Goal: Obtain resource: Download file/media

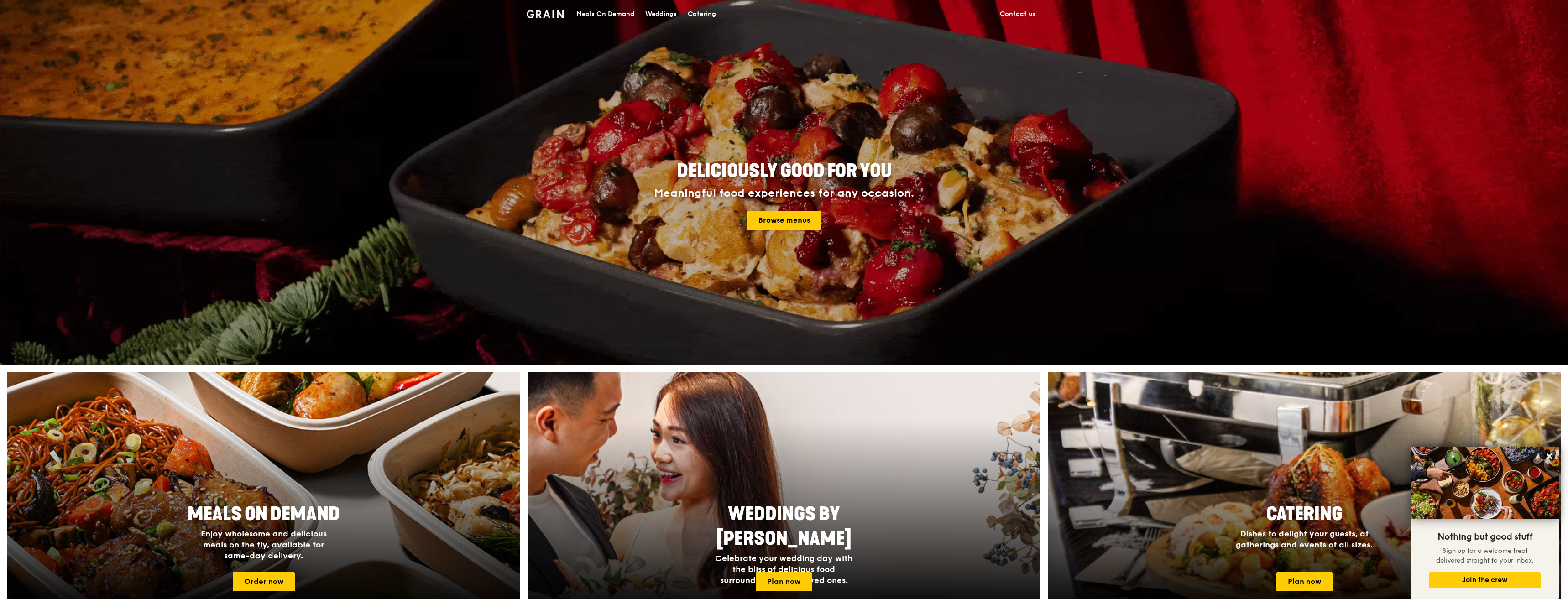
click at [660, 13] on div "Weddings" at bounding box center [661, 14] width 32 height 28
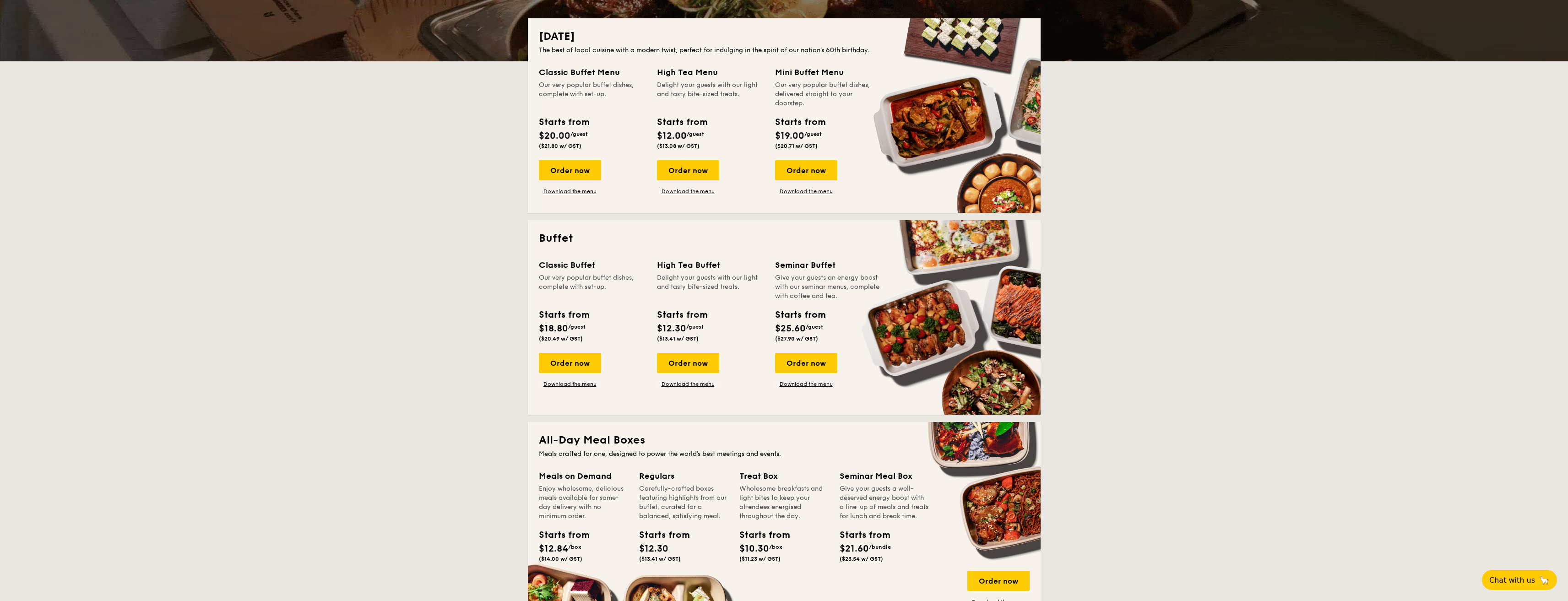
scroll to position [137, 0]
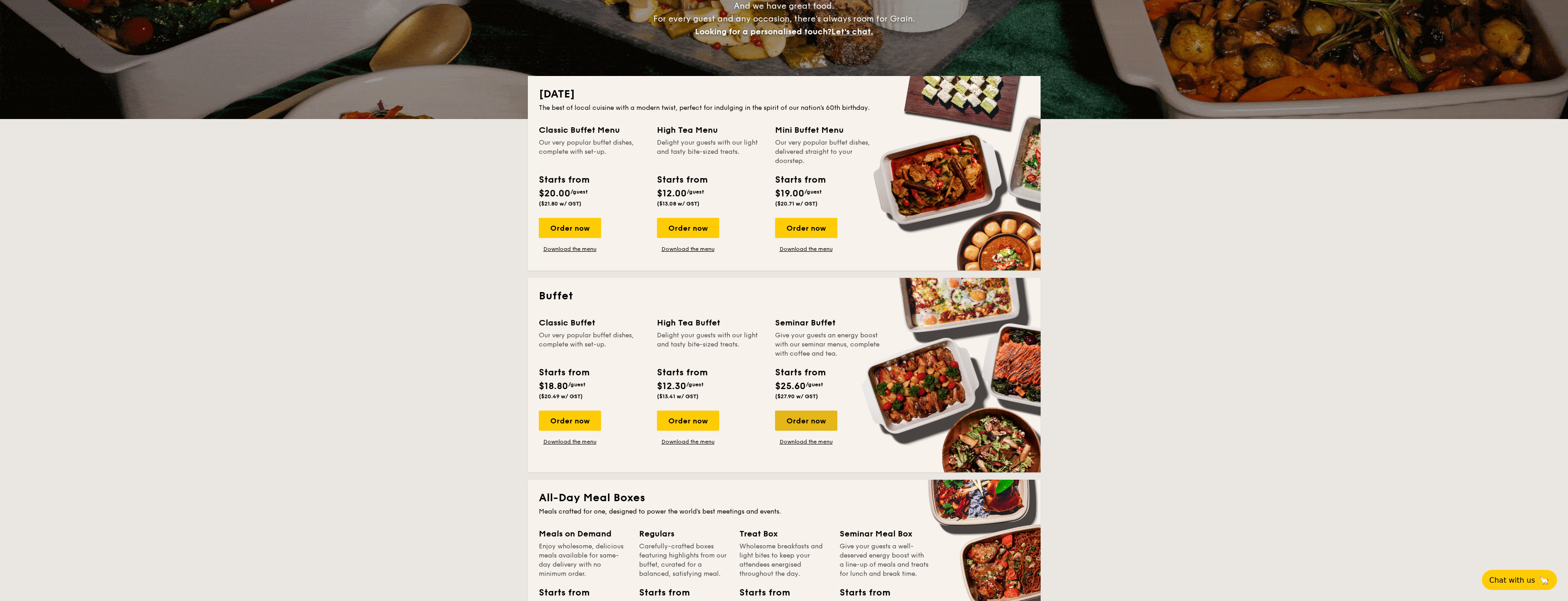
drag, startPoint x: 836, startPoint y: 424, endPoint x: 789, endPoint y: 424, distance: 47.0
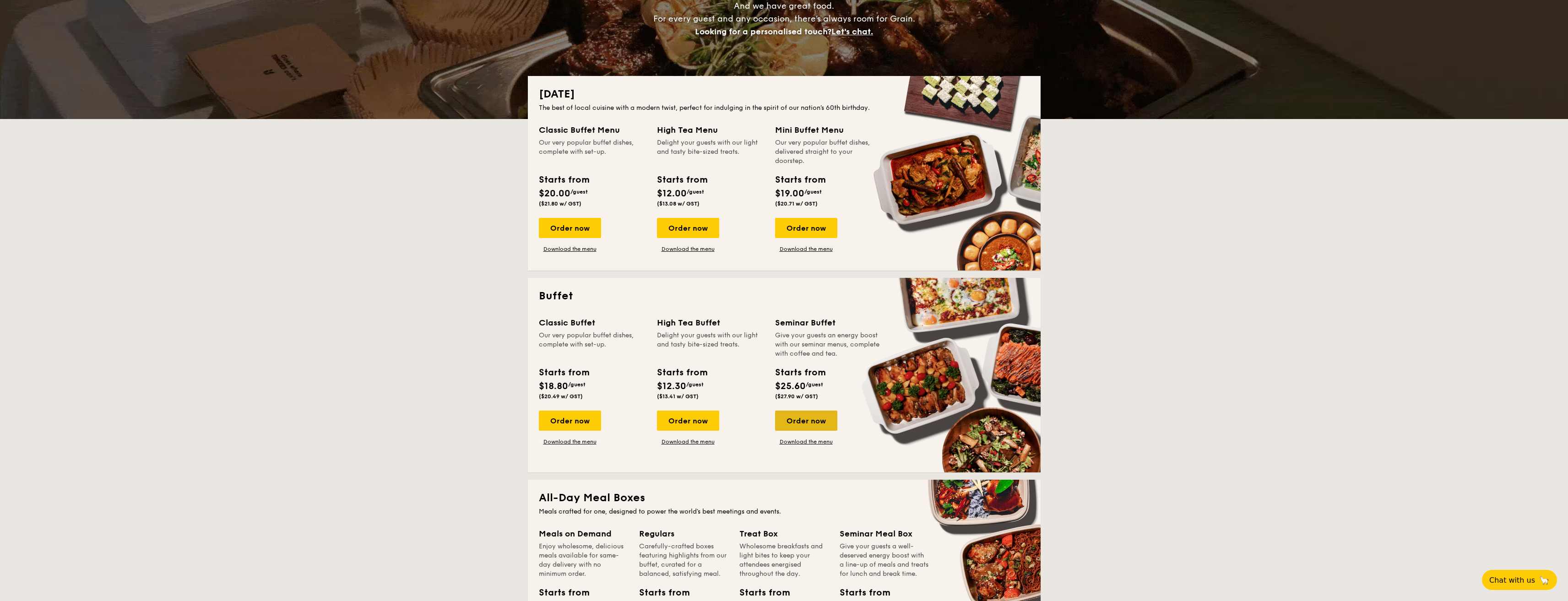
click at [789, 424] on div "Order now" at bounding box center [806, 420] width 62 height 20
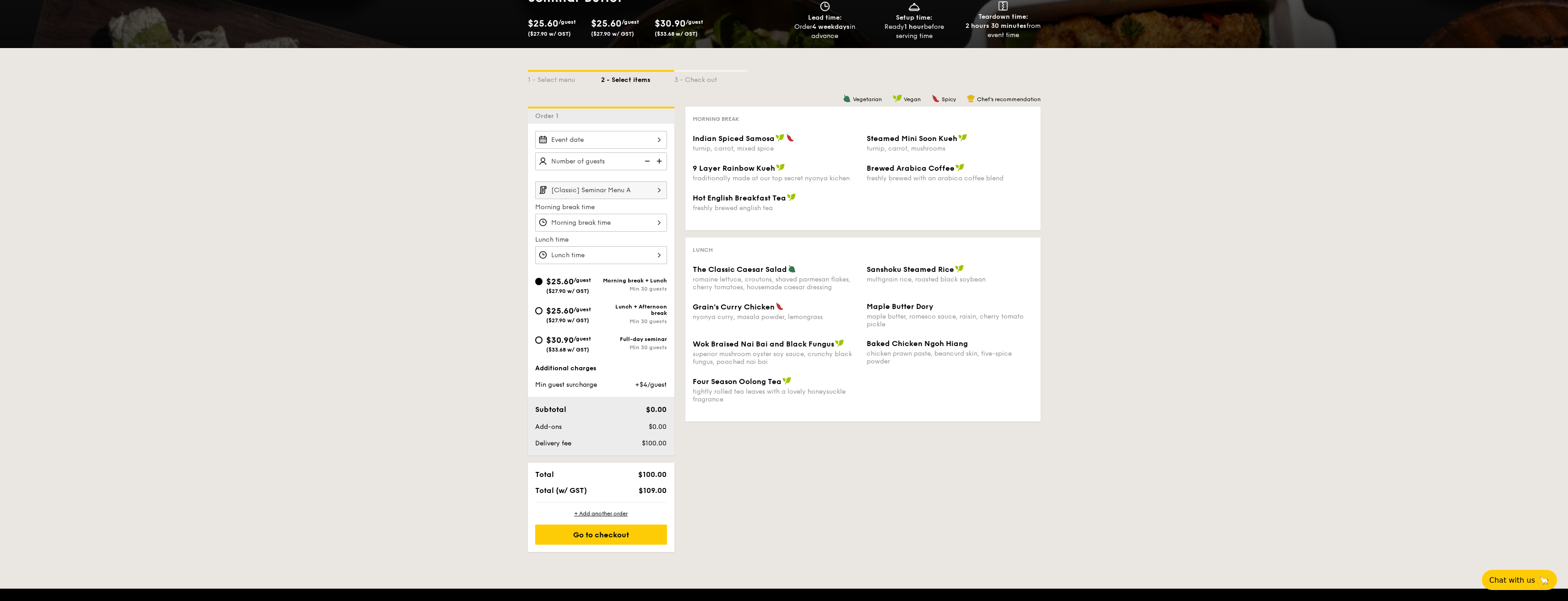
scroll to position [137, 0]
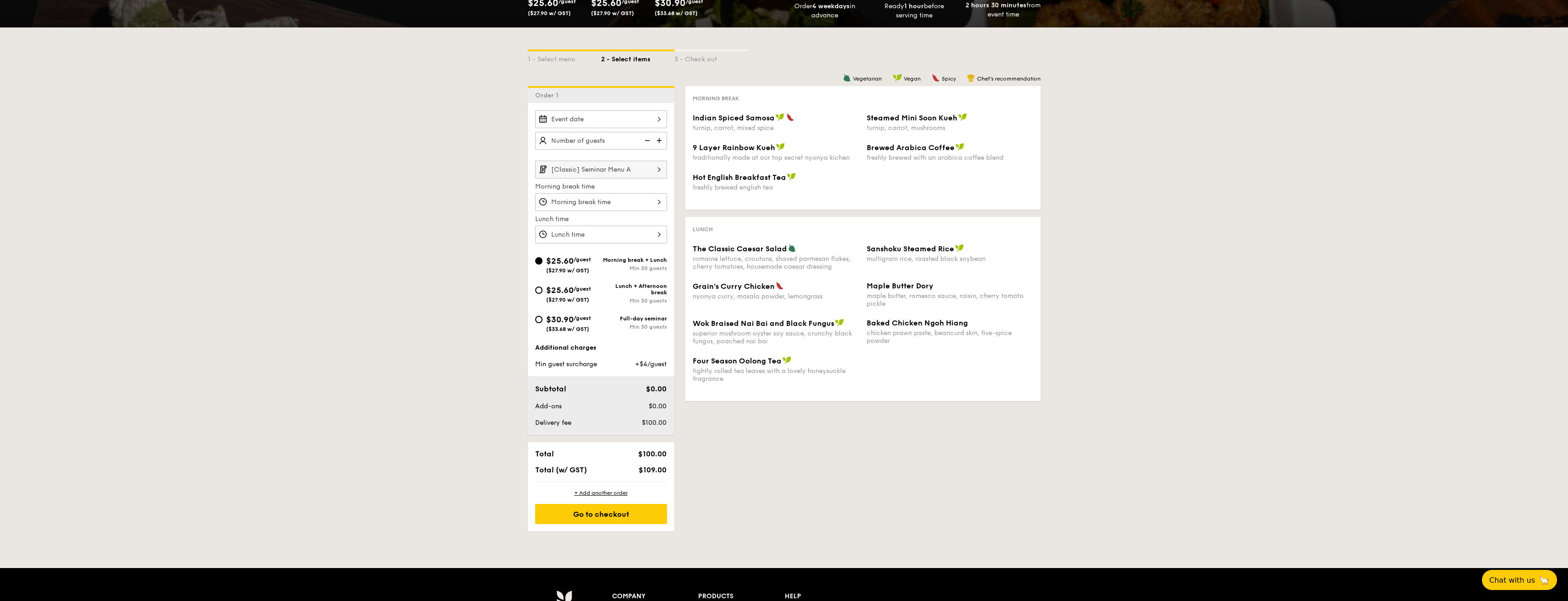
click at [695, 64] on div "1 - Select menu 2 - Select items 3 - Check out" at bounding box center [784, 57] width 513 height 59
click at [625, 171] on input "[Classic] Seminar Menu A" at bounding box center [601, 169] width 132 height 17
click at [624, 261] on span "[Premium] Seminar Menu B" at bounding box center [583, 263] width 82 height 8
click at [630, 170] on input "[Classic] Seminar Menu A" at bounding box center [601, 169] width 132 height 17
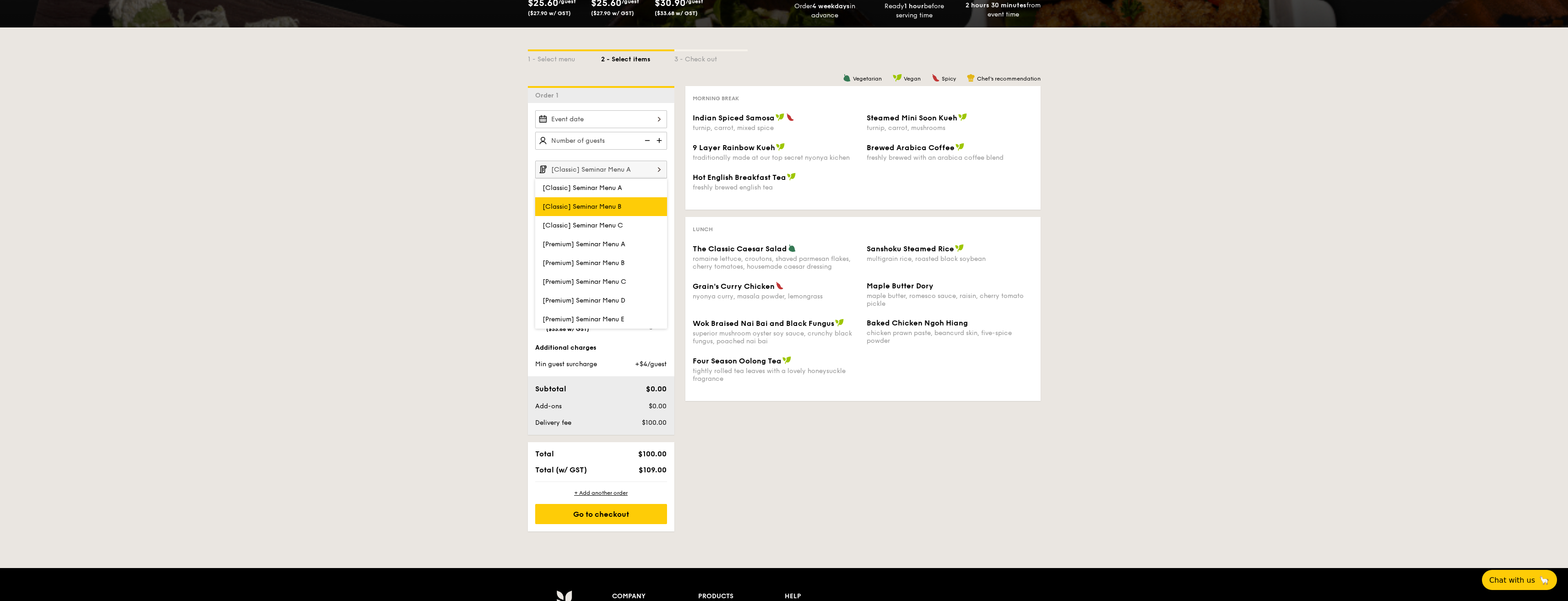
click at [618, 206] on span "[Classic] Seminar Menu B" at bounding box center [581, 206] width 79 height 8
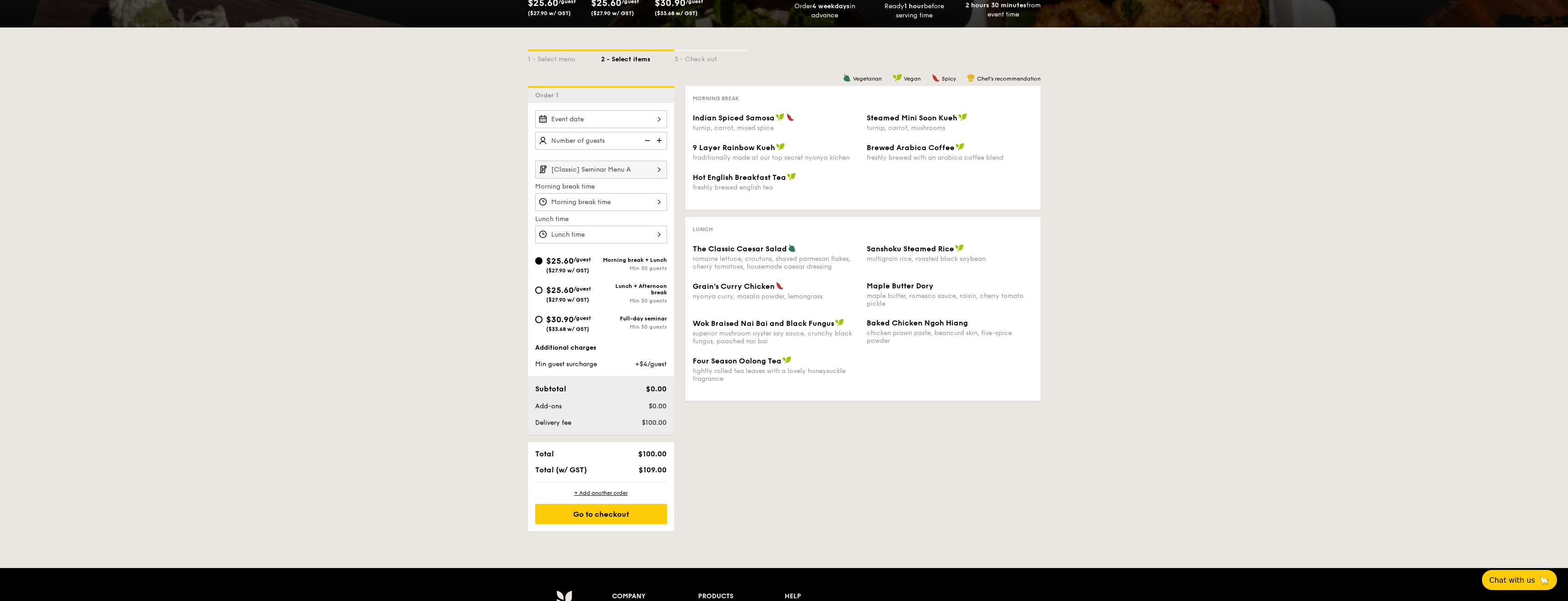
click at [627, 205] on div at bounding box center [601, 202] width 132 height 17
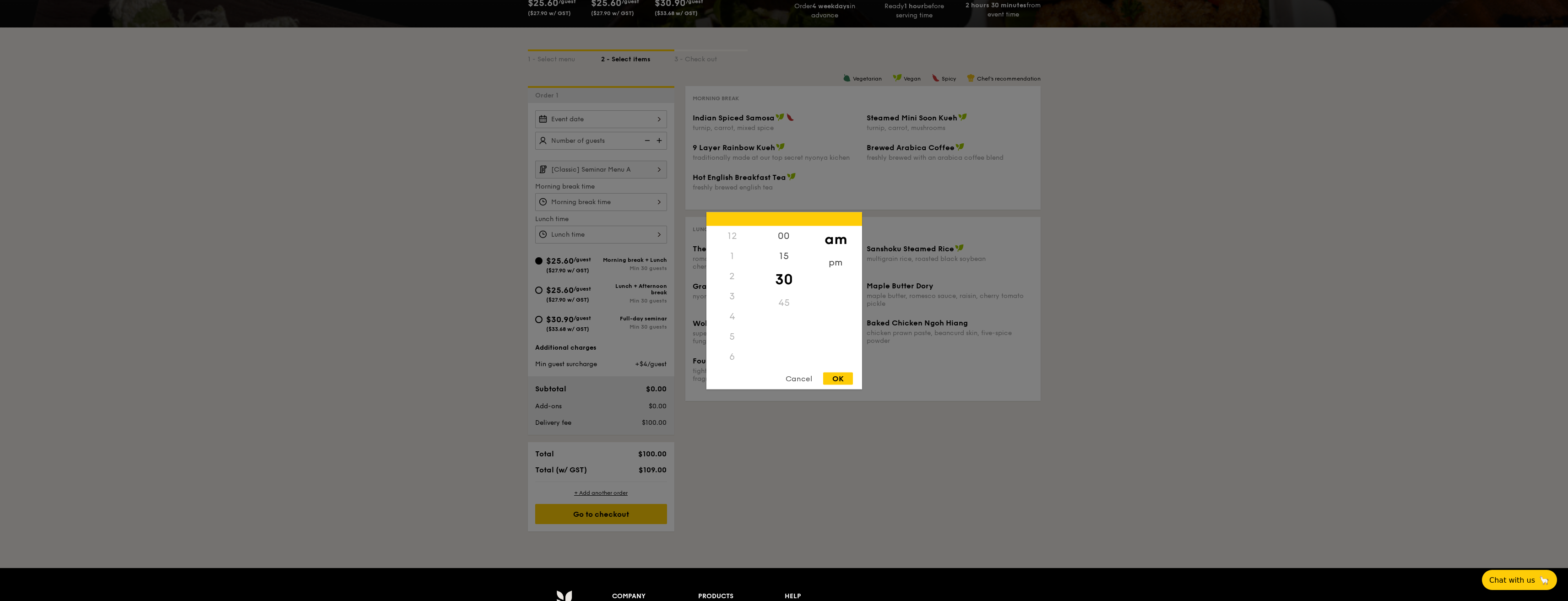
scroll to position [101, 0]
click at [1030, 470] on div at bounding box center [784, 300] width 1568 height 601
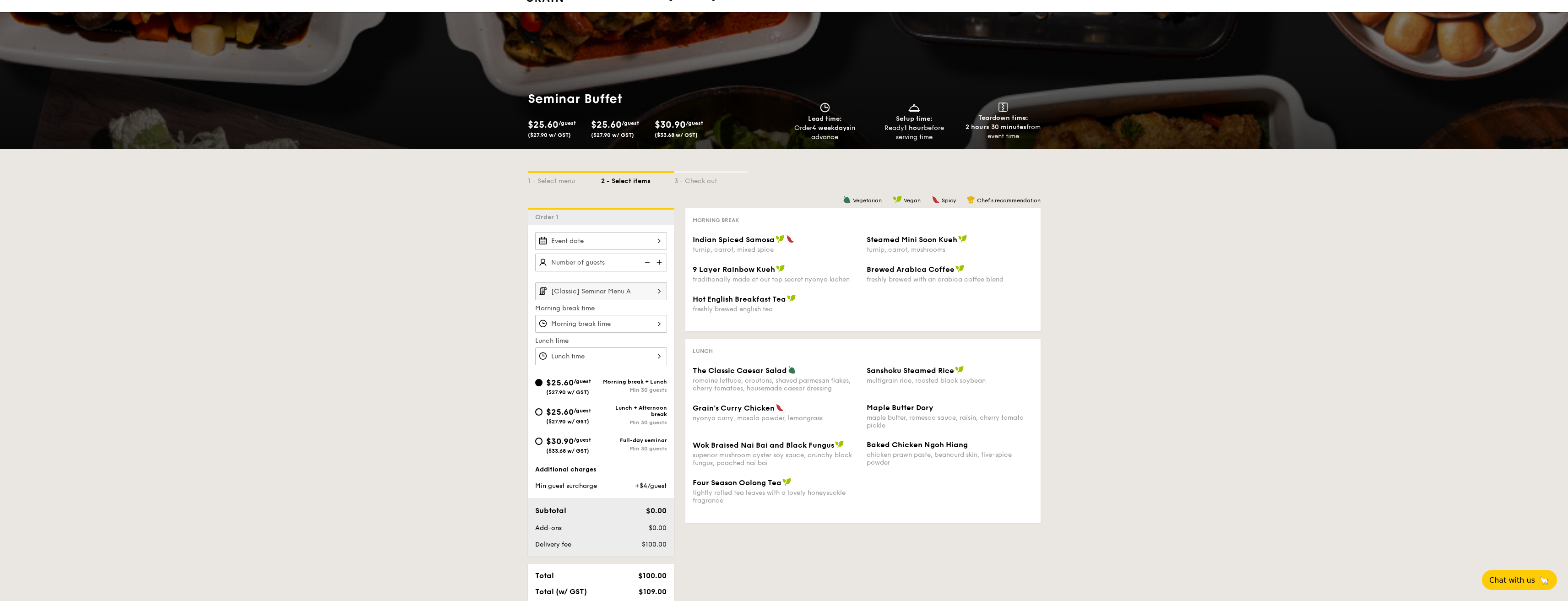
scroll to position [0, 0]
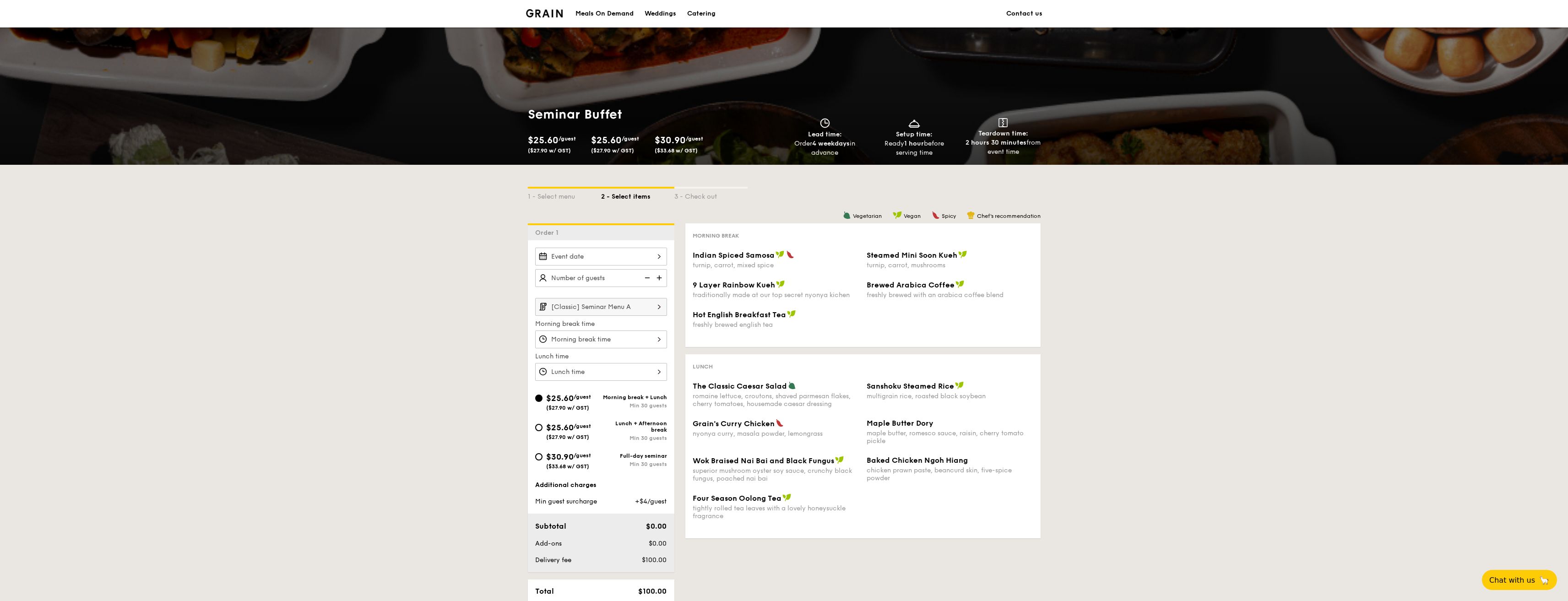
click at [592, 337] on div at bounding box center [601, 339] width 132 height 17
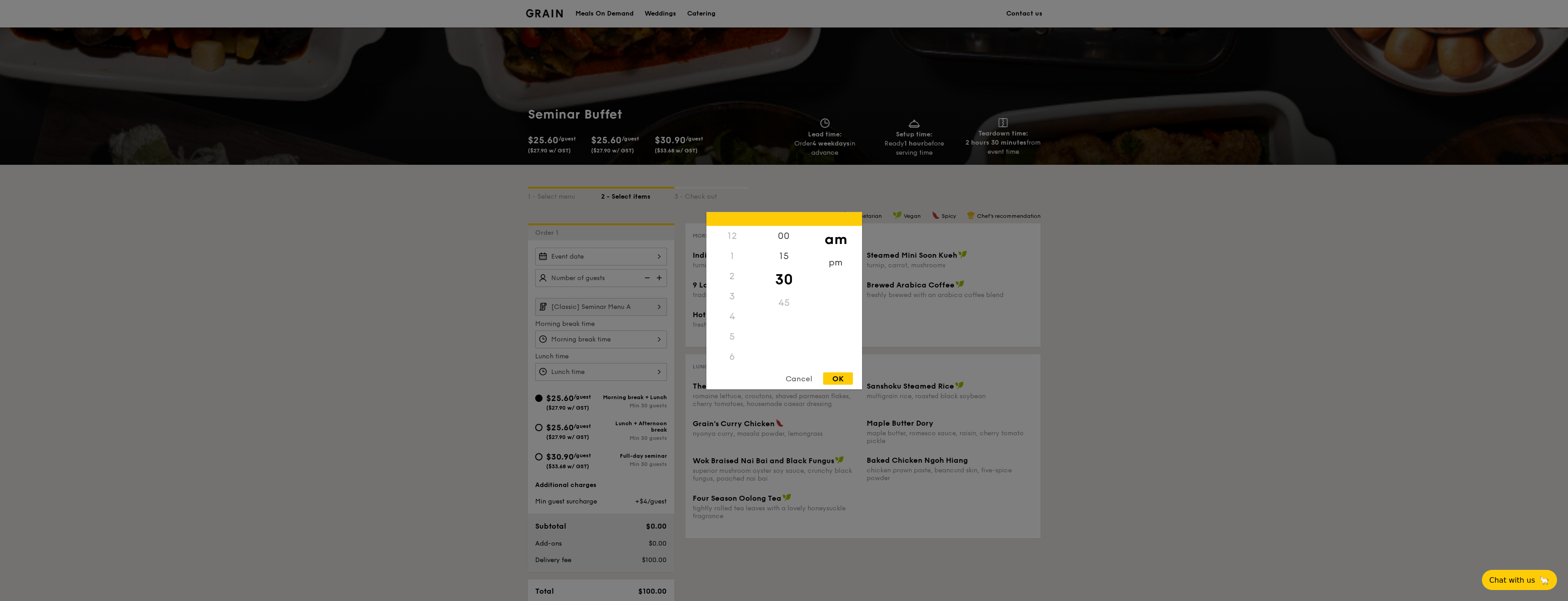
scroll to position [101, 0]
click at [416, 363] on div at bounding box center [784, 300] width 1568 height 601
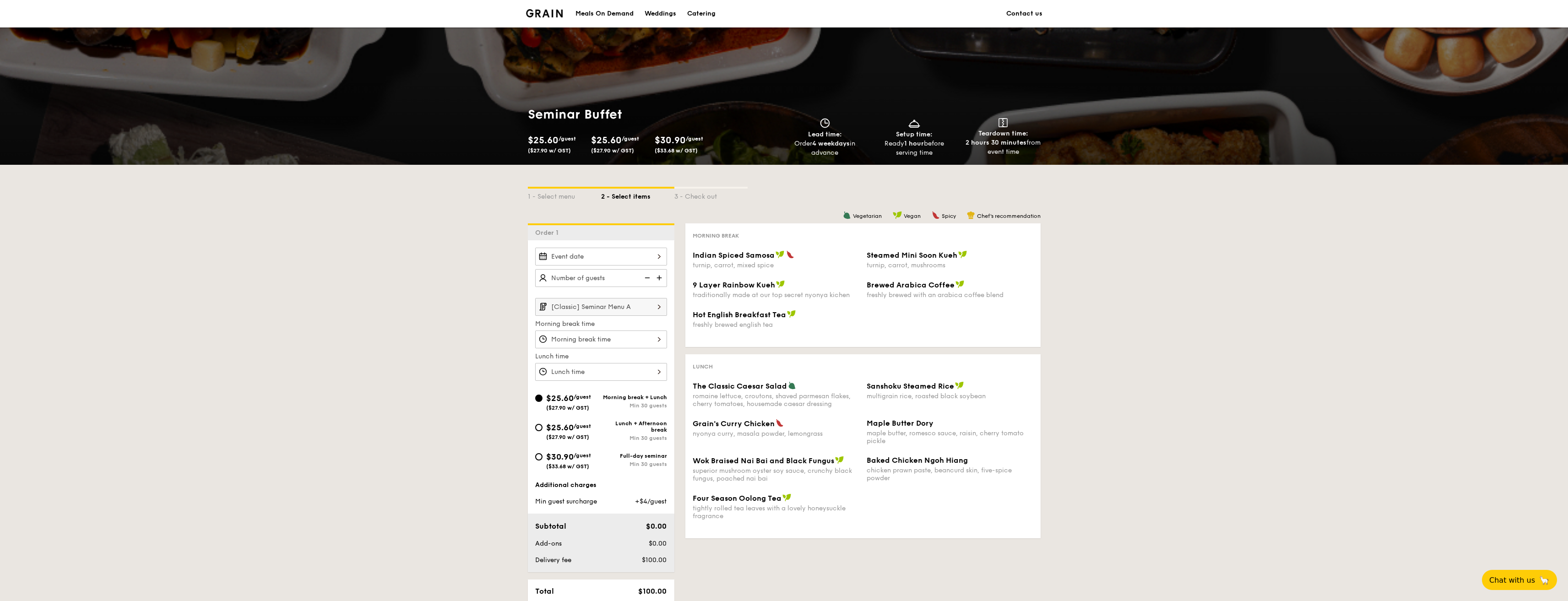
click at [602, 311] on input "[Classic] Seminar Menu A" at bounding box center [601, 306] width 132 height 17
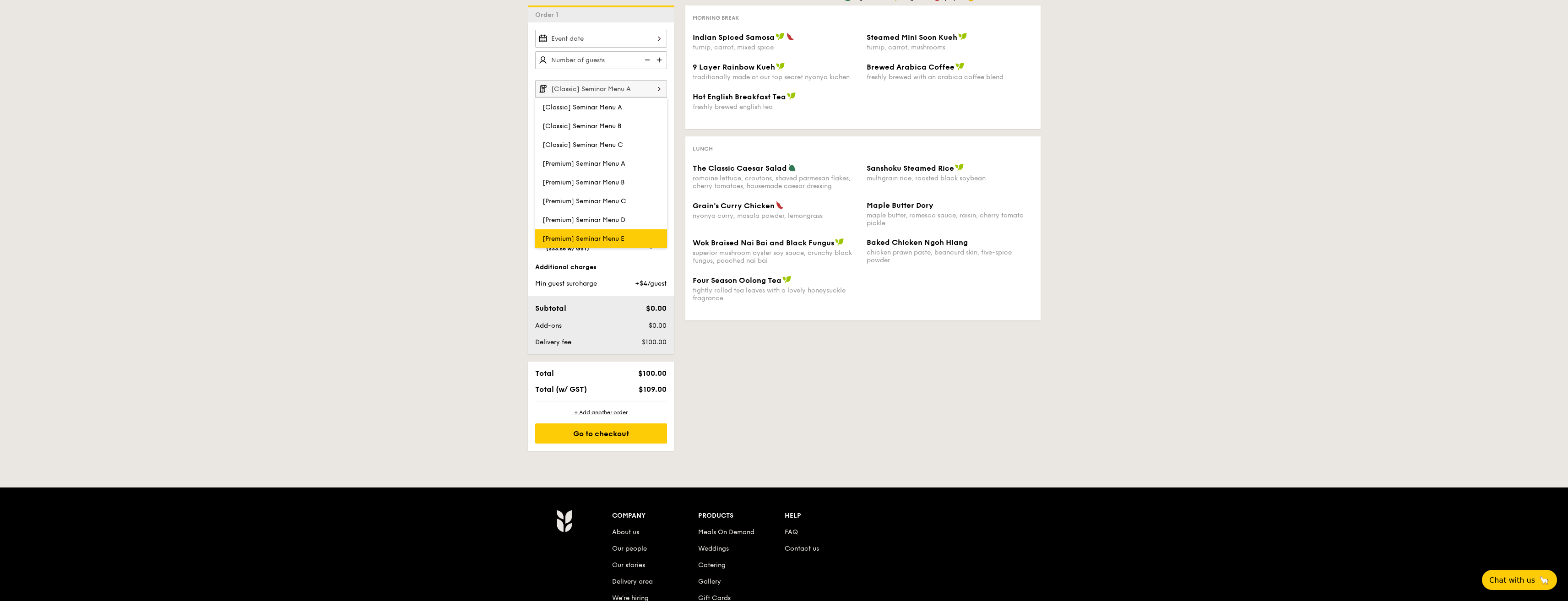
scroll to position [183, 0]
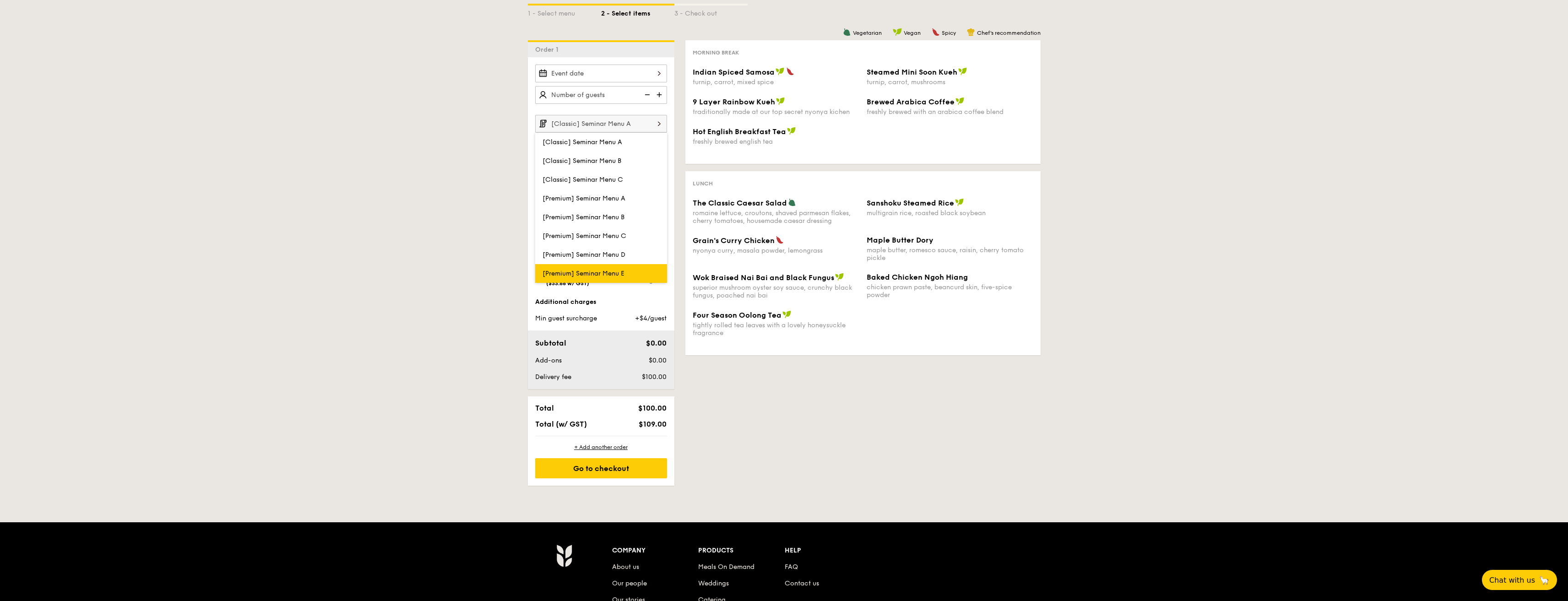
click at [606, 274] on span "[Premium] Seminar Menu E" at bounding box center [583, 274] width 82 height 8
click at [623, 125] on input "[Classic] Seminar Menu A" at bounding box center [601, 124] width 132 height 17
click at [591, 272] on span "[Premium] Seminar Menu E" at bounding box center [583, 274] width 82 height 8
click at [752, 229] on div "The Classic Caesar Salad romaine lettuce, croutons, shaved parmesan flakes, che…" at bounding box center [863, 217] width 348 height 37
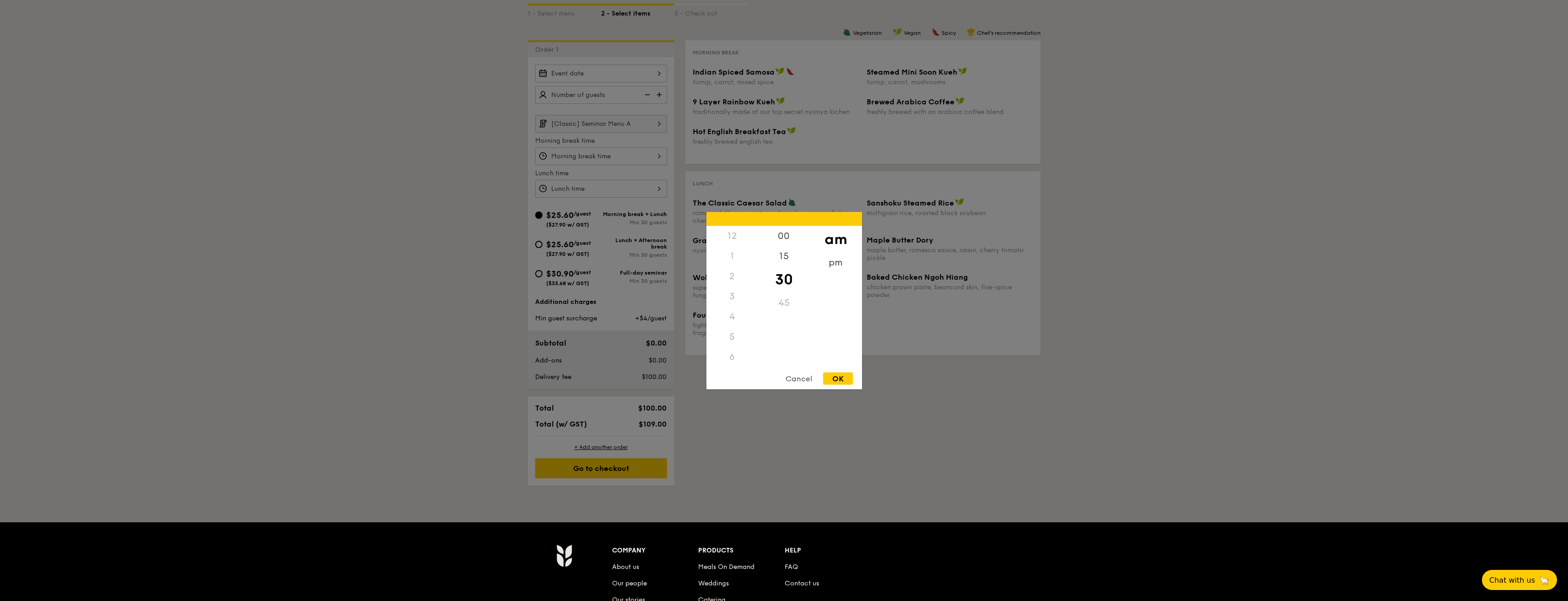
click at [595, 159] on div "12 1 2 3 4 5 6 7 8 9 10 11 00 15 30 45 am pm Cancel OK" at bounding box center [601, 156] width 132 height 17
click at [595, 159] on div at bounding box center [784, 300] width 1568 height 601
click at [610, 189] on div "12 1 2 3 4 5 6 7 8 9 10 11 00 15 30 45 am pm Cancel OK" at bounding box center [601, 189] width 132 height 17
click at [755, 319] on div "4" at bounding box center [732, 322] width 52 height 20
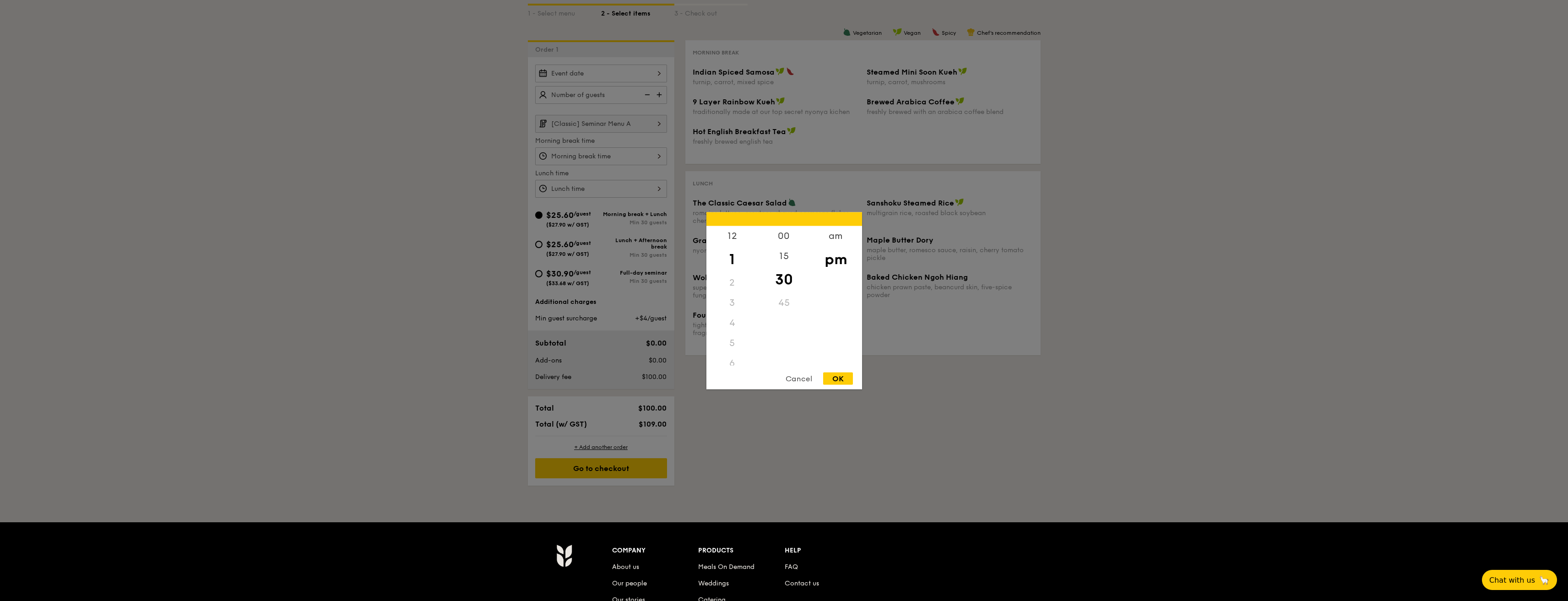
click at [743, 320] on div "4" at bounding box center [732, 322] width 52 height 20
click at [738, 327] on div "10" at bounding box center [732, 334] width 52 height 20
click at [409, 287] on div at bounding box center [784, 300] width 1568 height 601
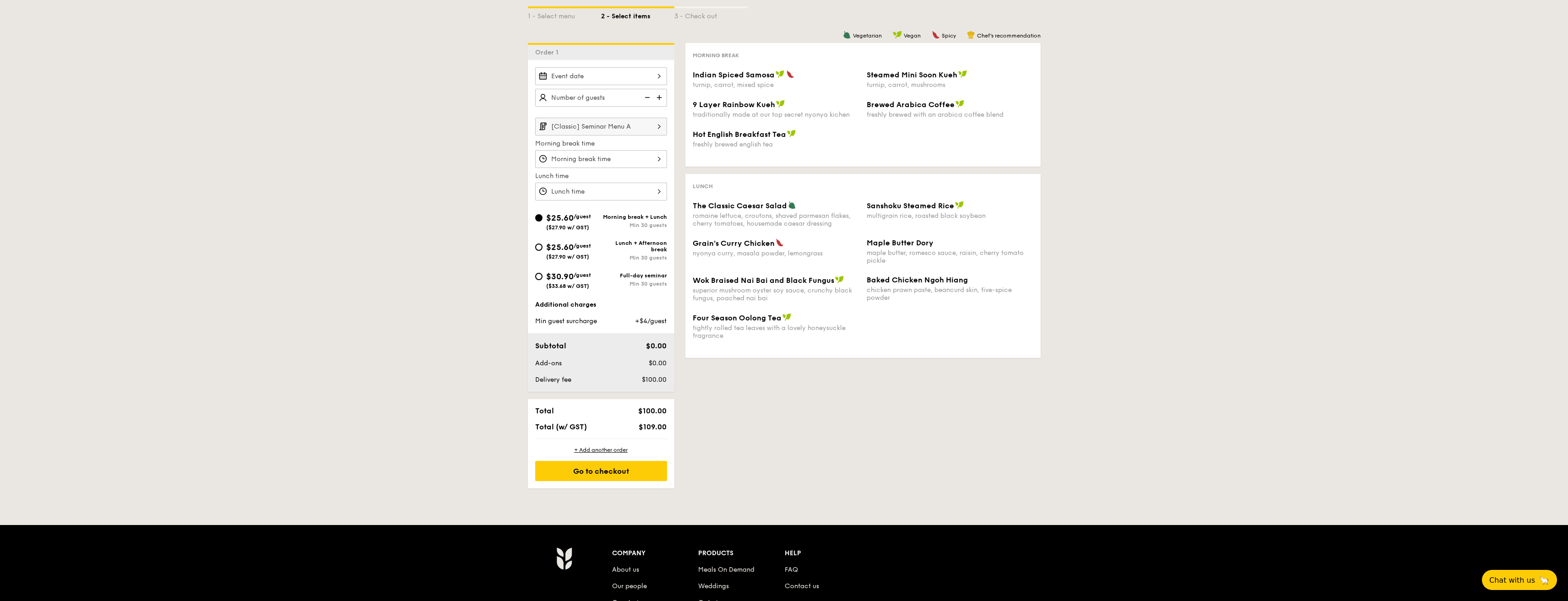
scroll to position [46, 0]
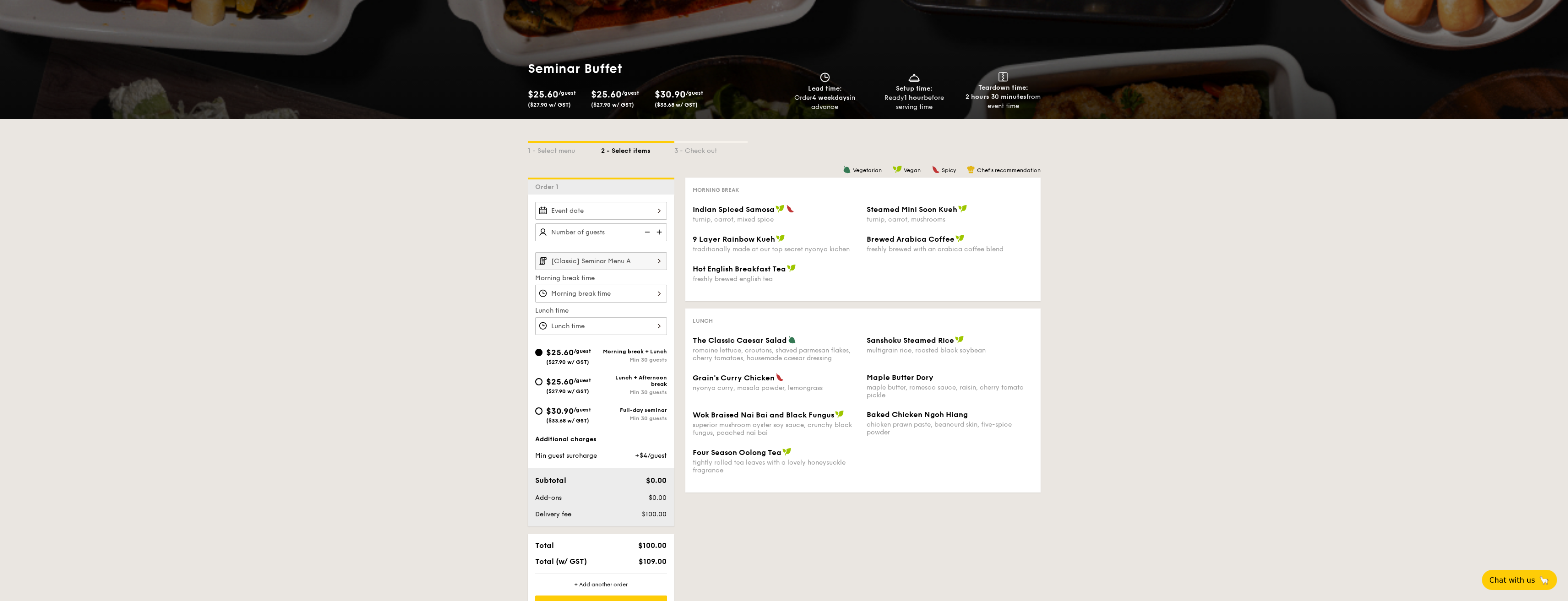
click at [657, 231] on img at bounding box center [660, 232] width 13 height 17
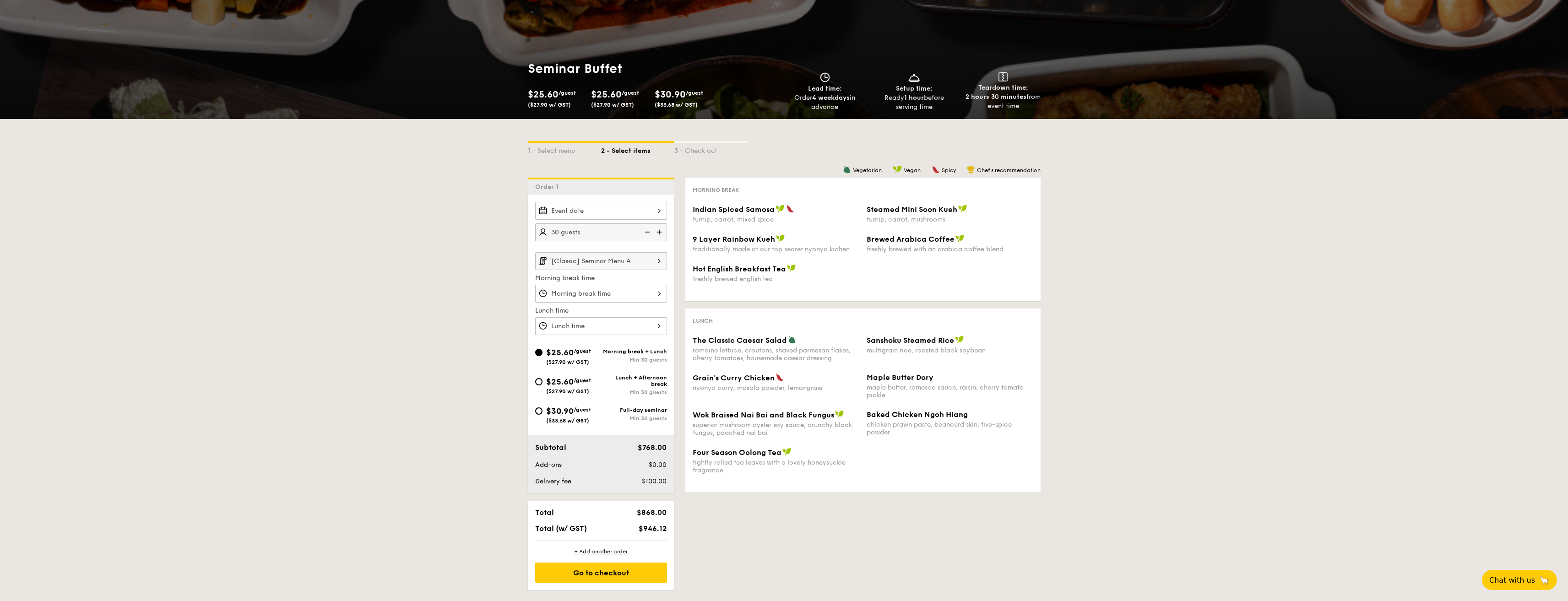
click at [657, 231] on img at bounding box center [660, 232] width 13 height 17
click at [661, 225] on img at bounding box center [660, 232] width 13 height 17
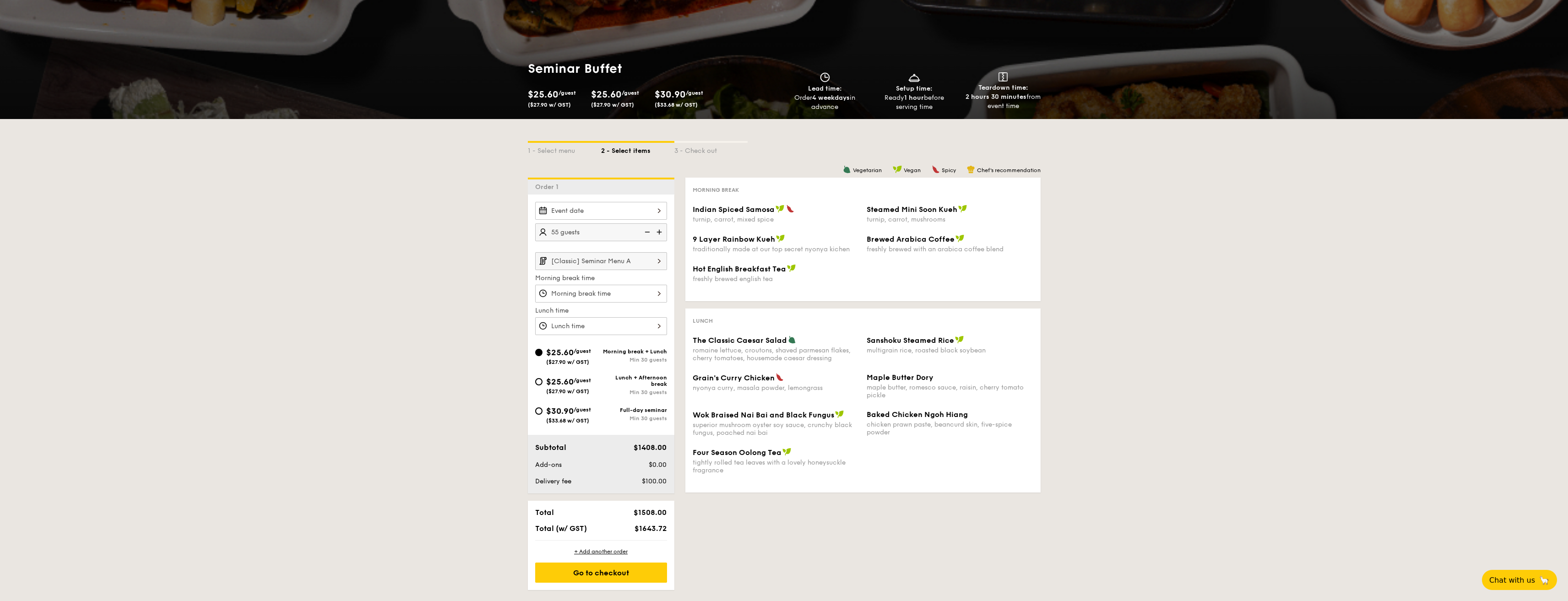
click at [661, 225] on img at bounding box center [660, 232] width 13 height 17
type input "60 guests"
click at [655, 262] on img at bounding box center [659, 261] width 16 height 17
click at [618, 346] on label "[Premium] Seminar Menu B" at bounding box center [601, 355] width 132 height 19
click at [0, 0] on input "[Premium] Seminar Menu B" at bounding box center [0, 0] width 0 height 0
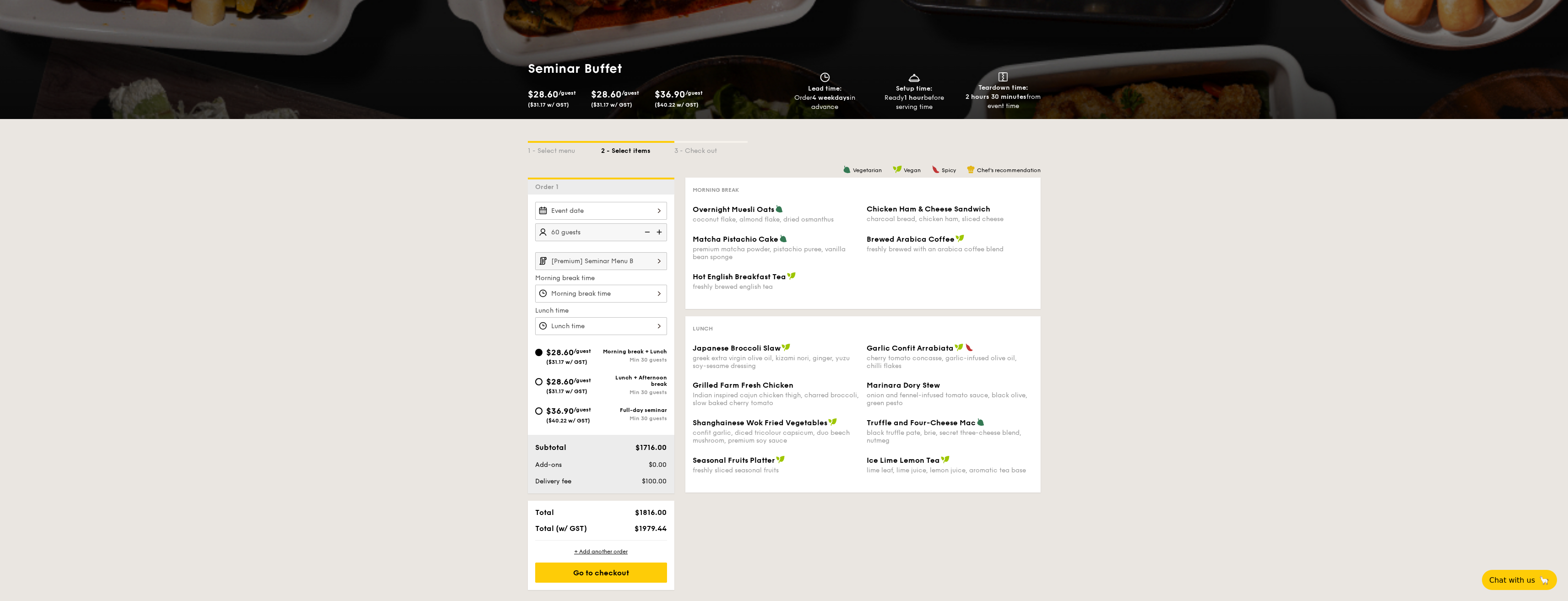
click at [630, 260] on input "[Premium] Seminar Menu B" at bounding box center [601, 261] width 132 height 17
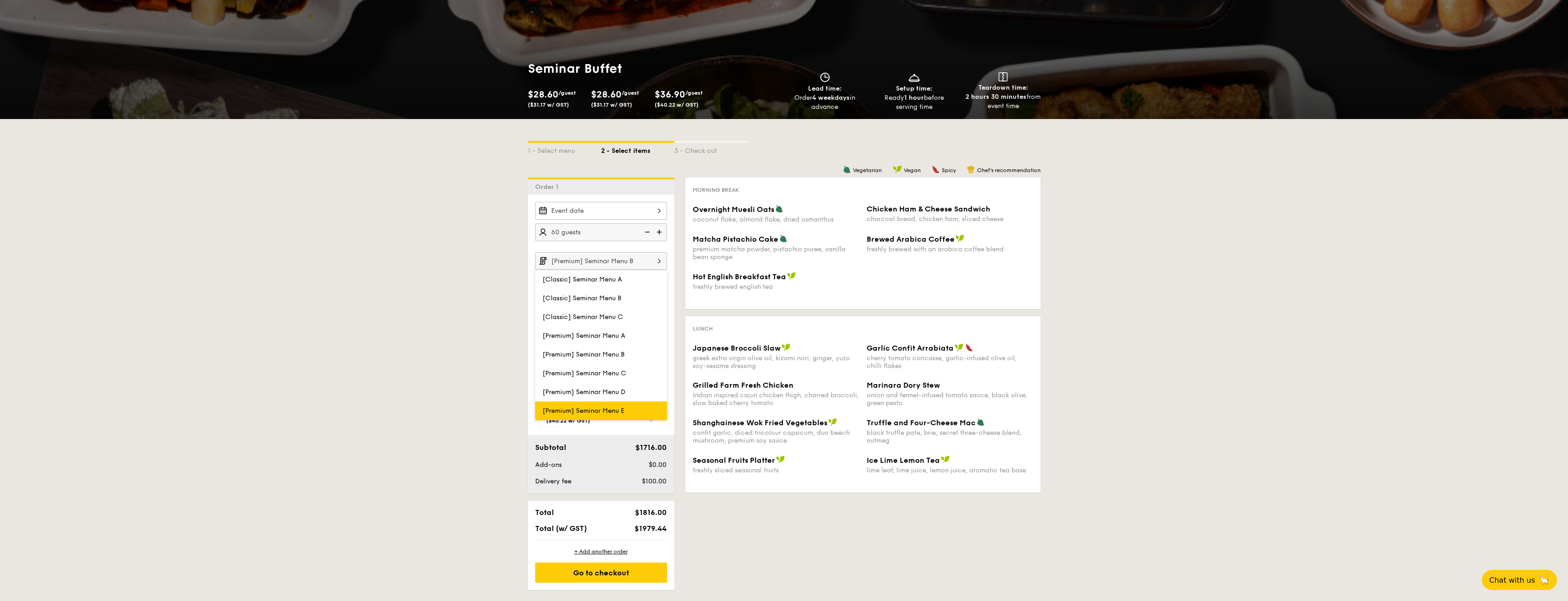
click at [622, 404] on label "[Premium] Seminar Menu E" at bounding box center [601, 411] width 132 height 19
click at [0, 0] on input "[Premium] Seminar Menu E" at bounding box center [0, 0] width 0 height 0
type input "[Premium] Seminar Menu E"
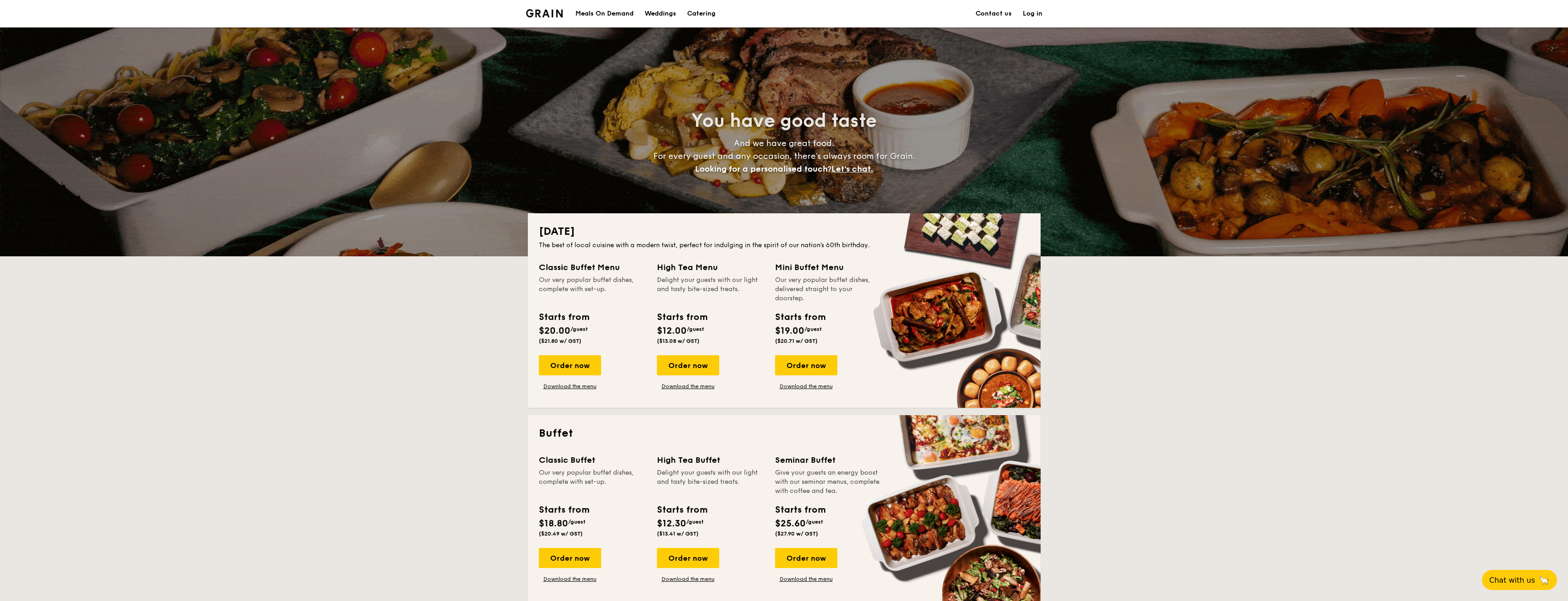
click at [706, 16] on h1 "Catering" at bounding box center [701, 13] width 29 height 28
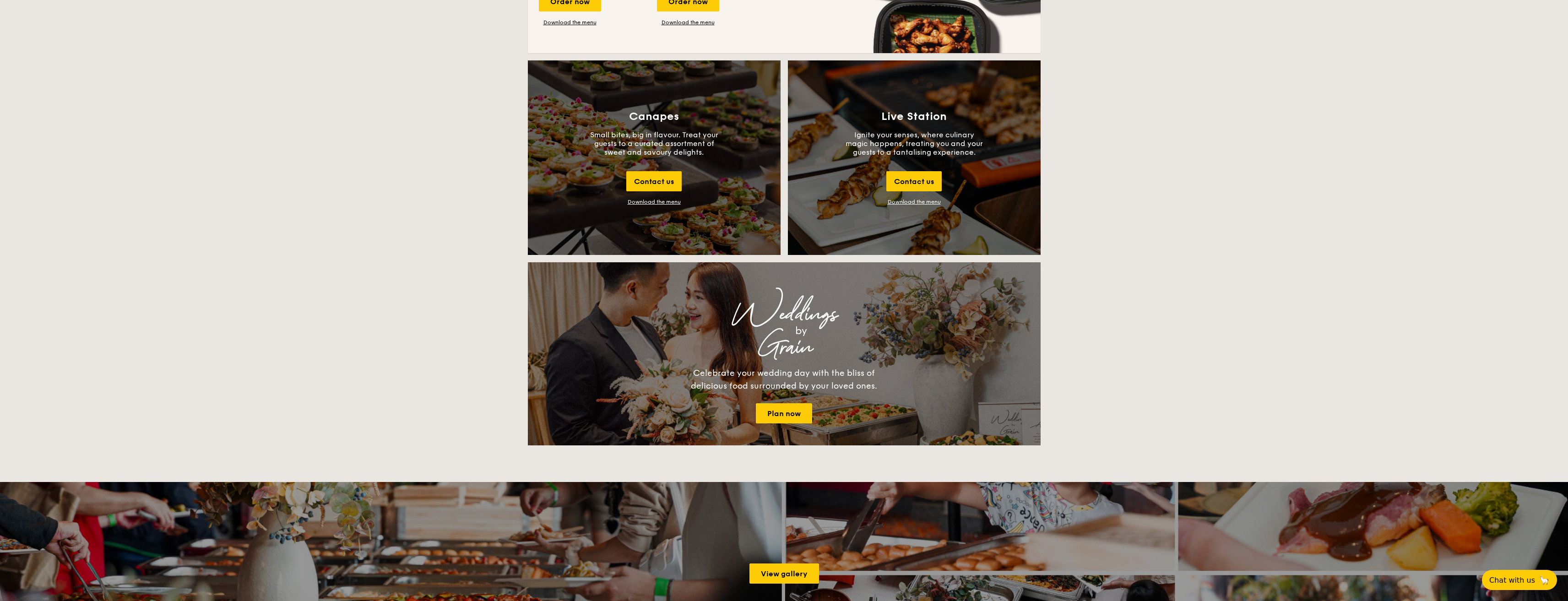
scroll to position [961, 0]
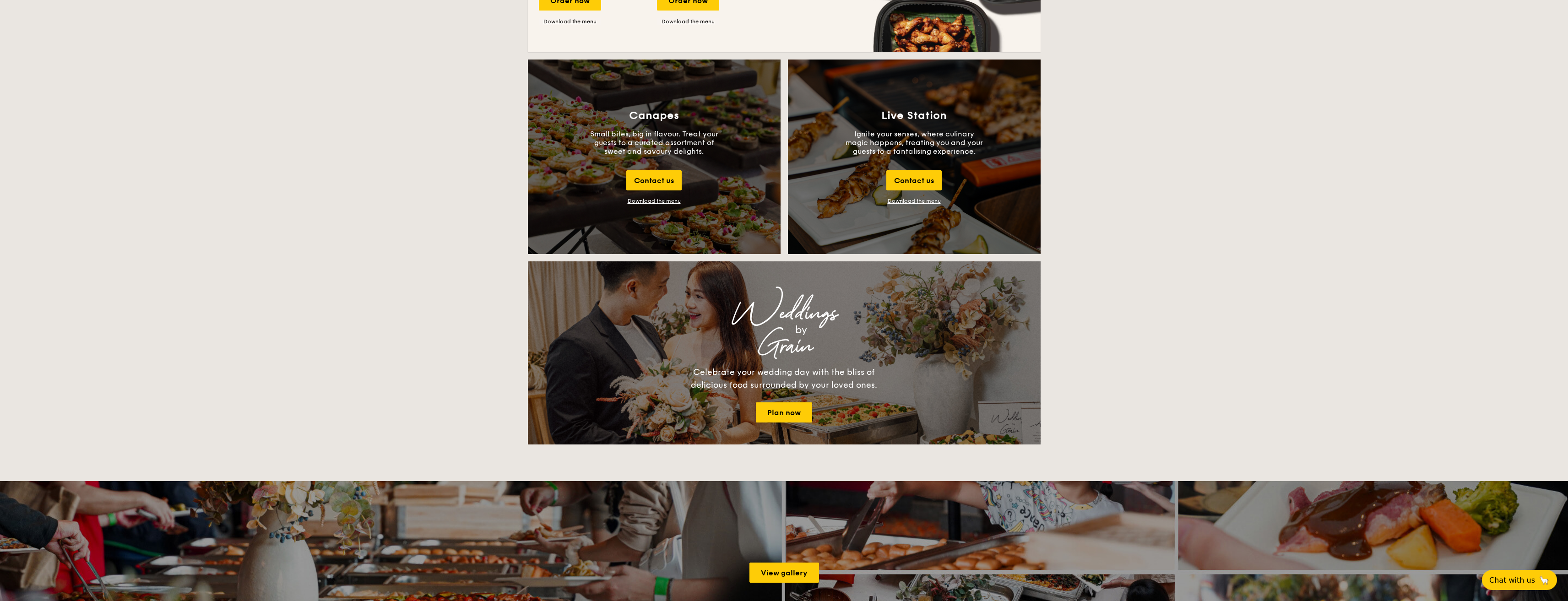
click at [659, 200] on div "Download the menu" at bounding box center [653, 201] width 53 height 6
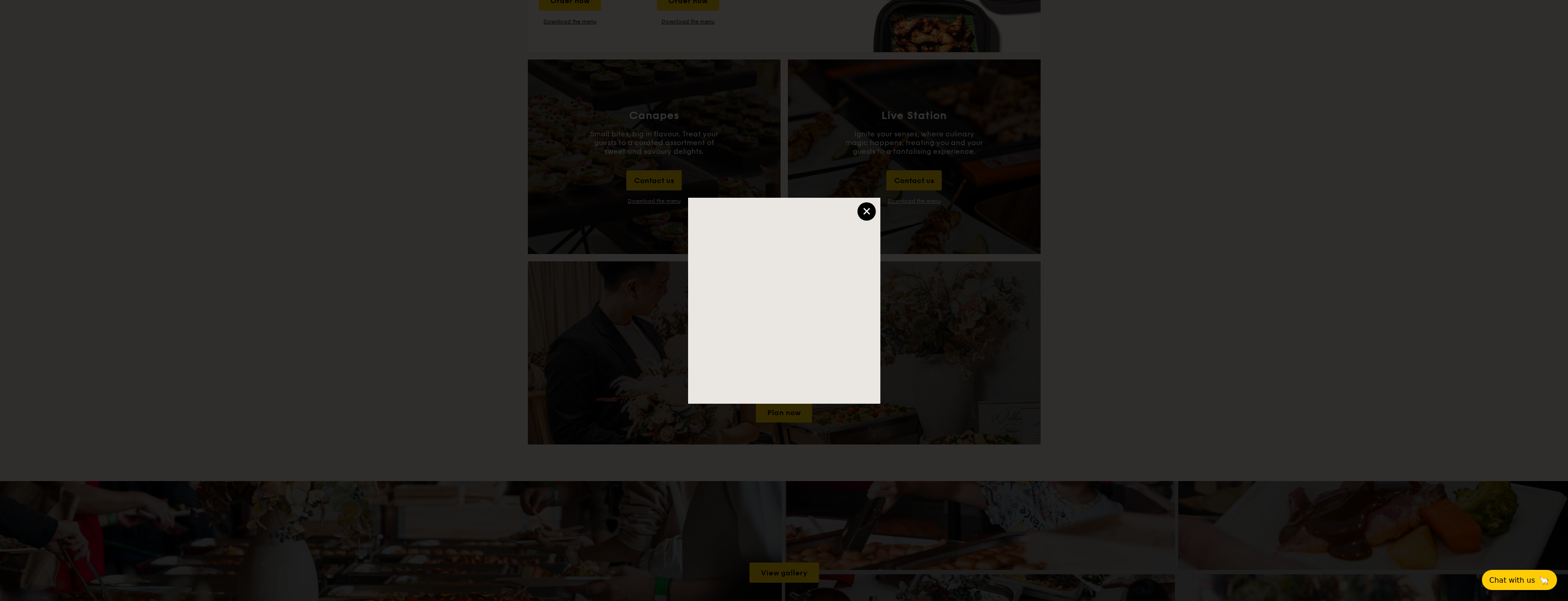
click at [874, 214] on div "×" at bounding box center [866, 211] width 18 height 18
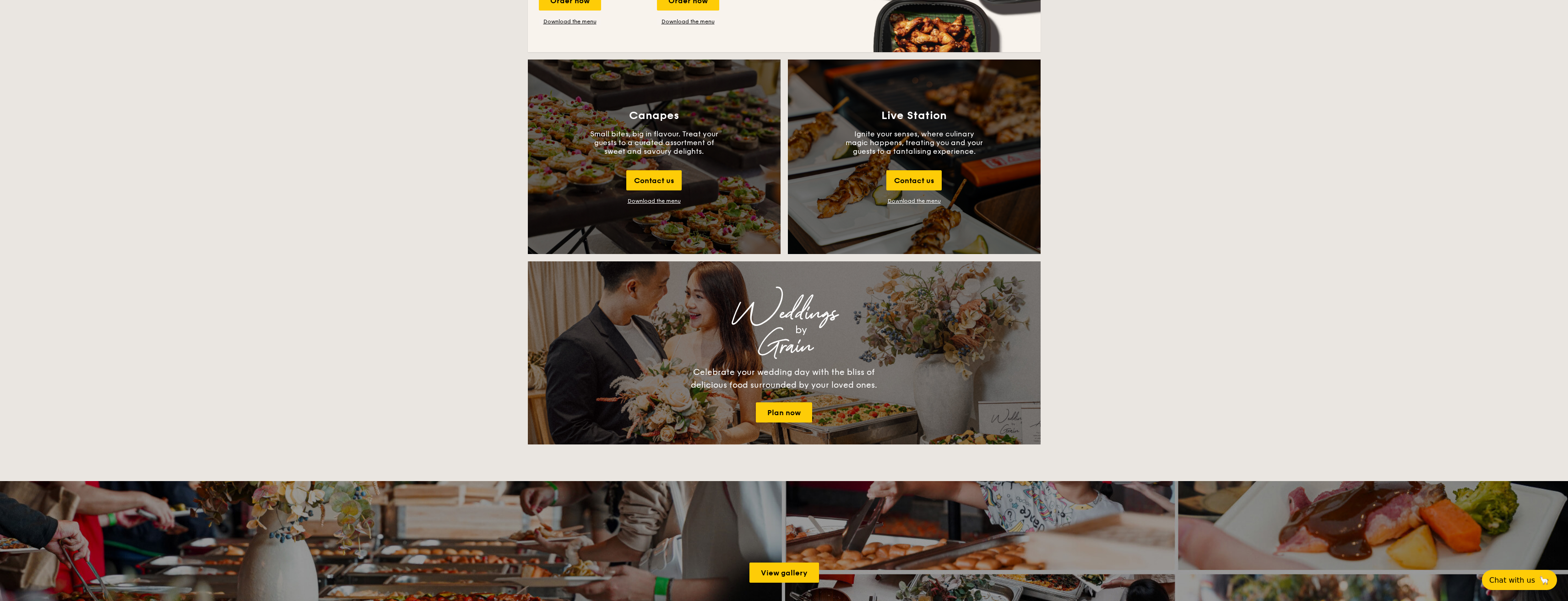
click at [920, 201] on link "Download the menu" at bounding box center [914, 201] width 53 height 6
click at [668, 202] on div "Download the menu" at bounding box center [653, 201] width 53 height 6
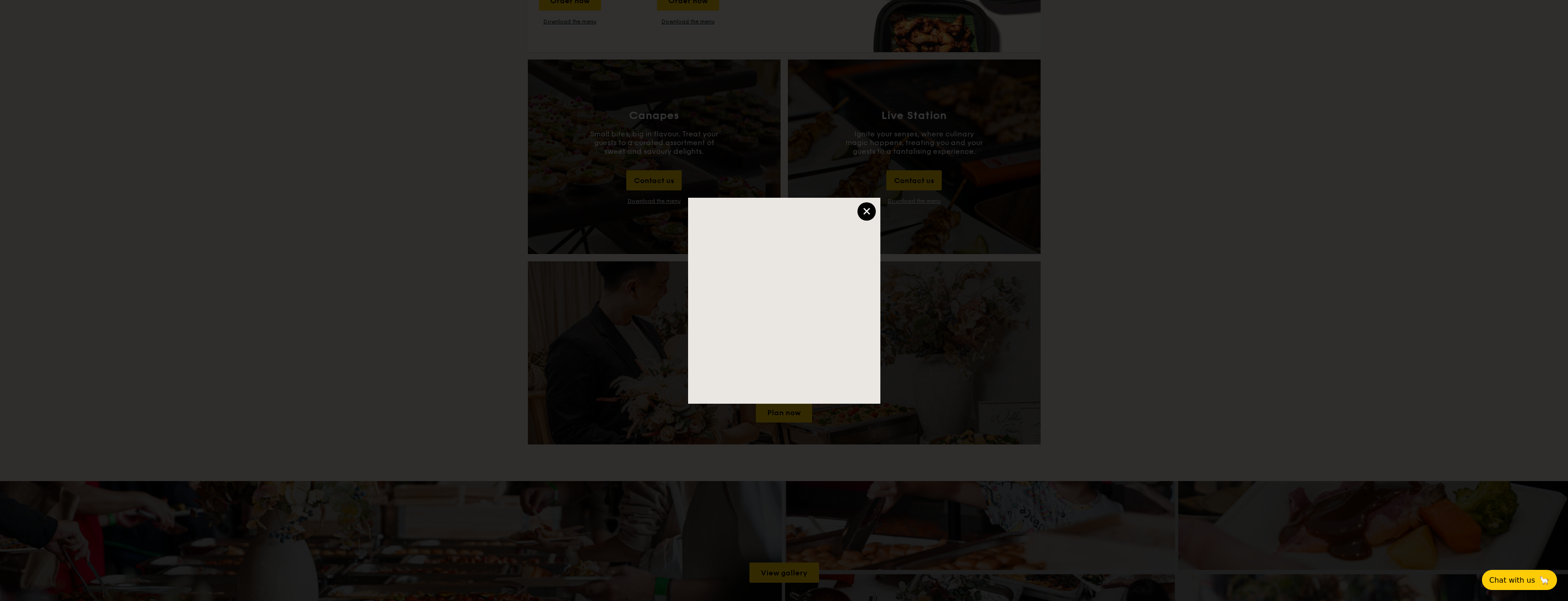
click at [864, 217] on div "×" at bounding box center [866, 211] width 18 height 18
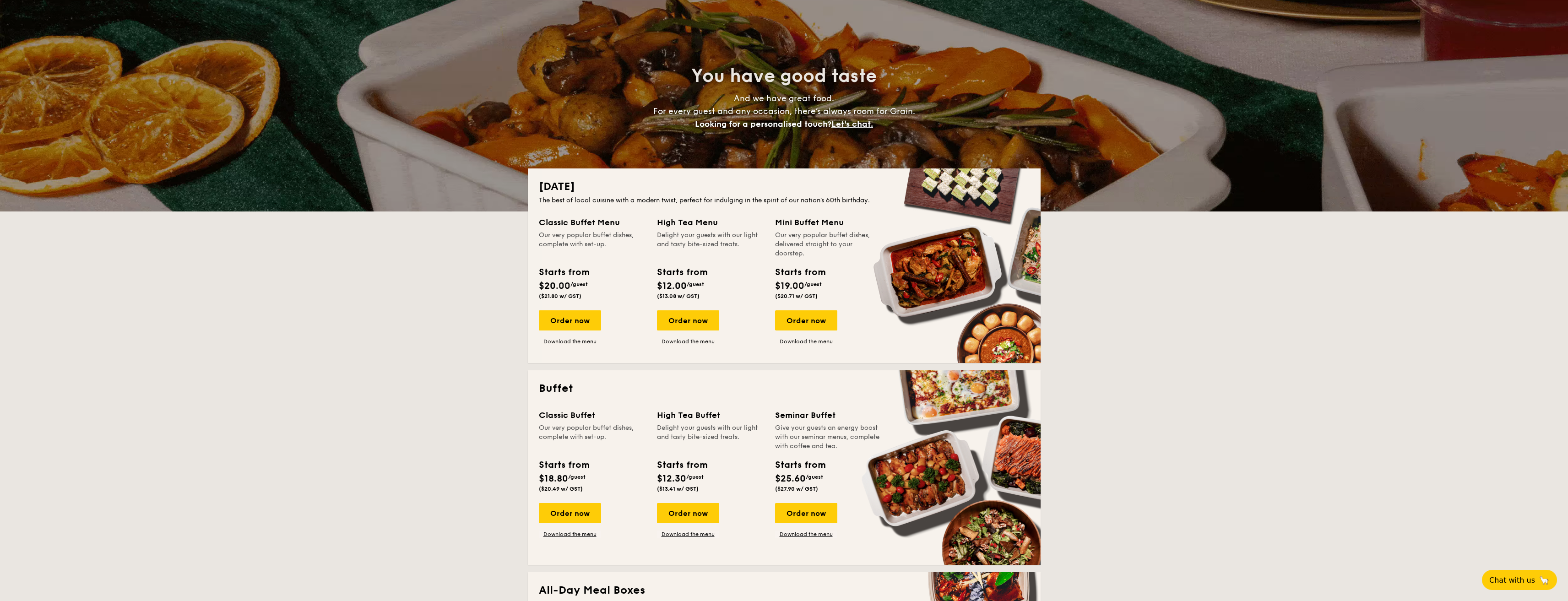
scroll to position [0, 0]
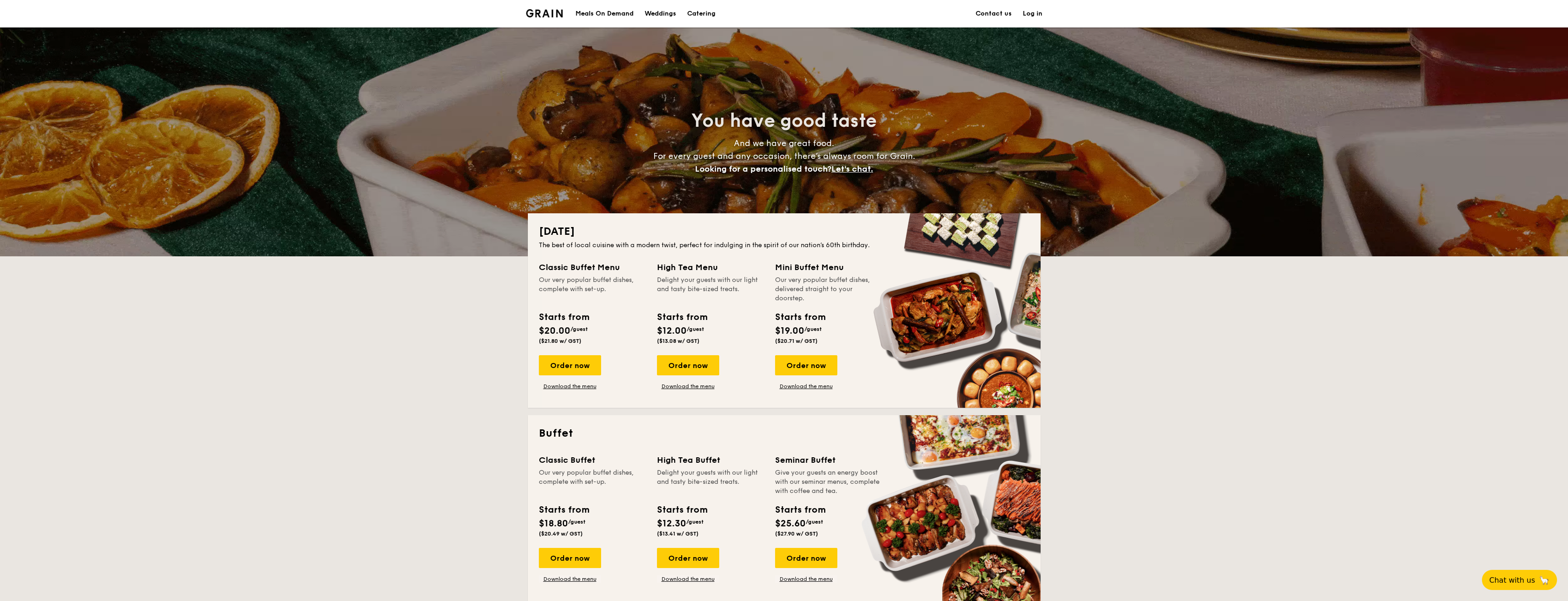
click at [648, 16] on div "Weddings" at bounding box center [661, 13] width 32 height 28
